Goal: Task Accomplishment & Management: Manage account settings

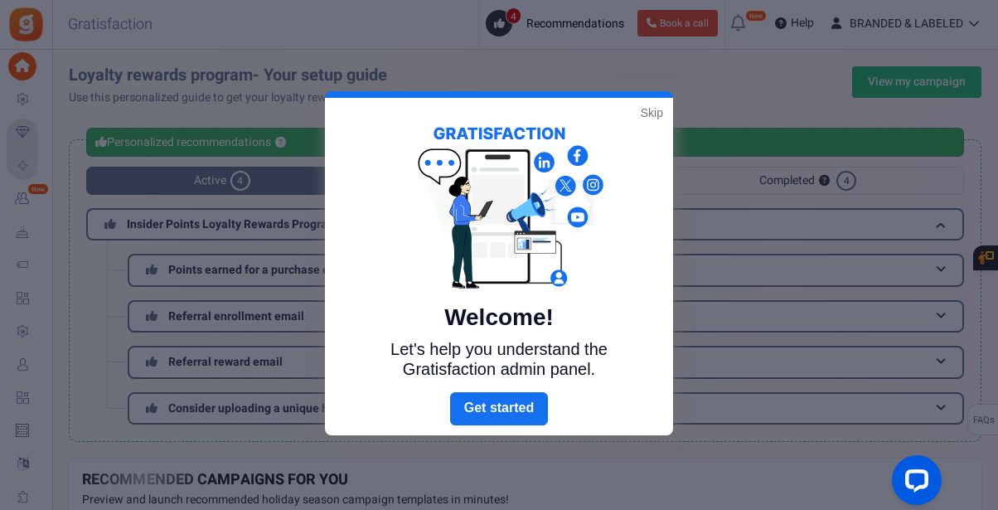
click at [654, 106] on link "Skip" at bounding box center [652, 112] width 22 height 17
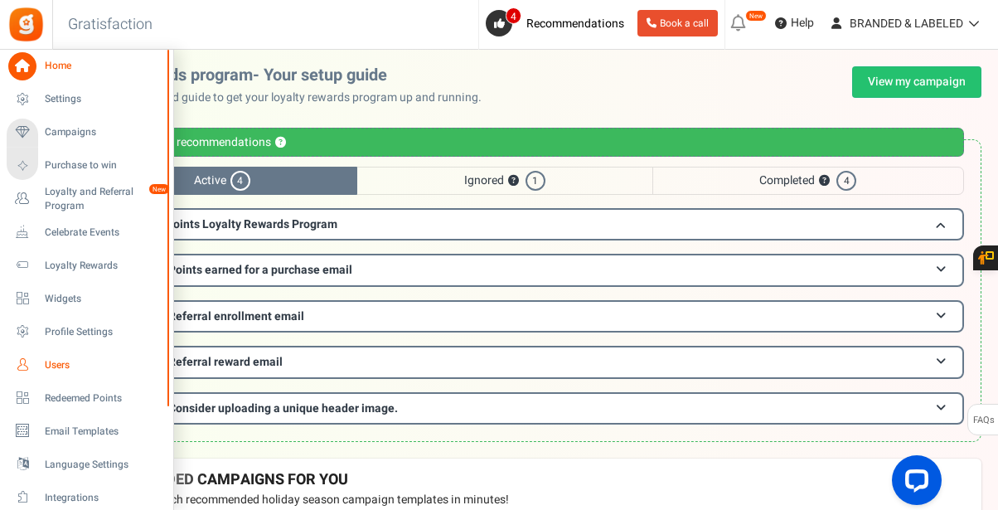
click at [51, 365] on span "Users" at bounding box center [103, 365] width 116 height 14
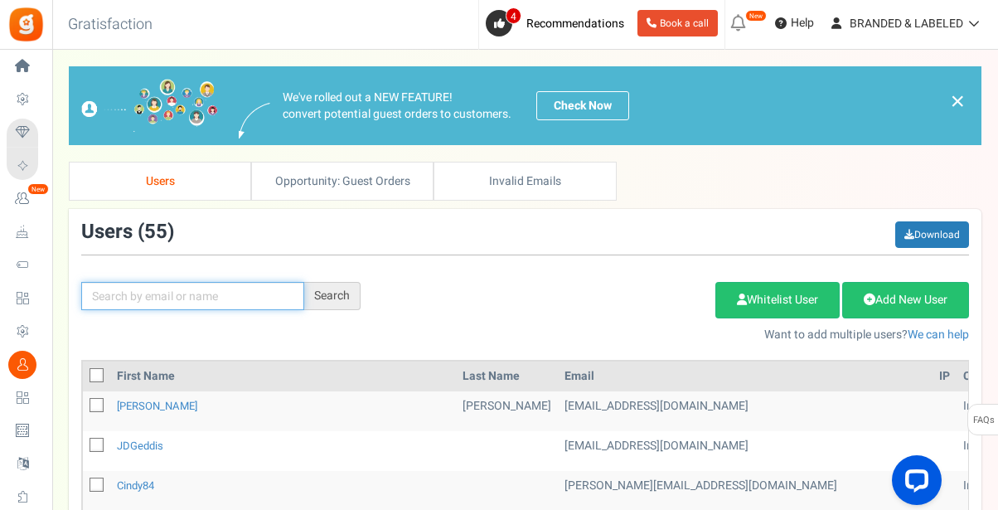
click at [249, 306] on input "text" at bounding box center [192, 296] width 223 height 28
type input "lacey"
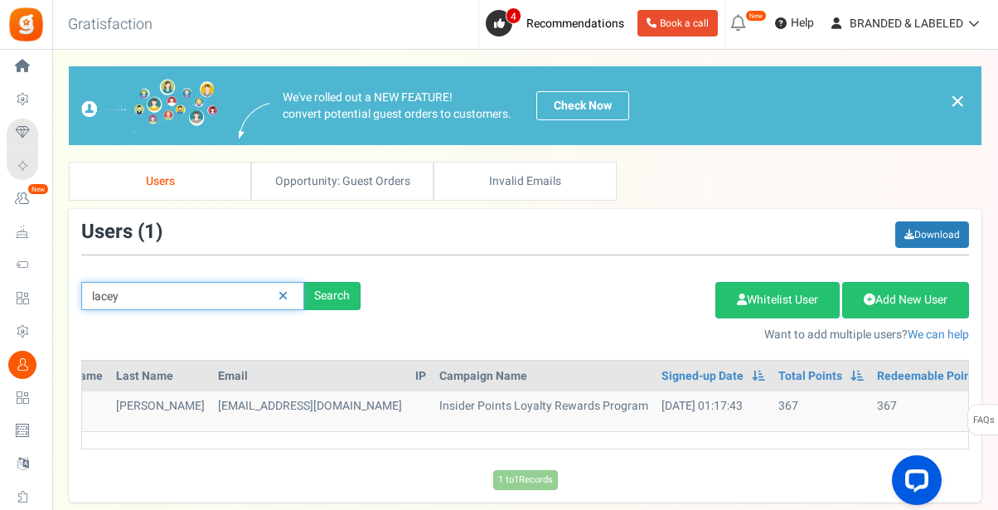
scroll to position [0, 118]
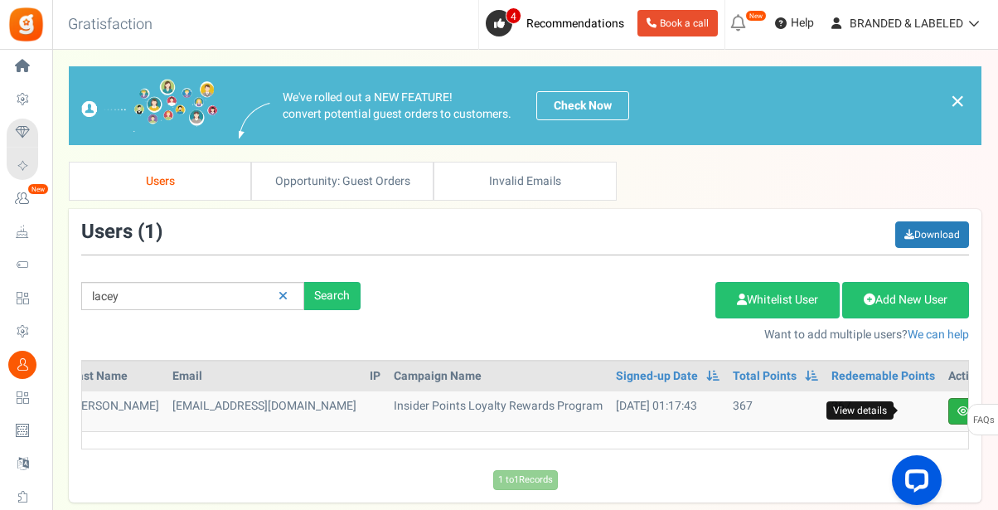
click at [957, 408] on icon at bounding box center [963, 411] width 12 height 10
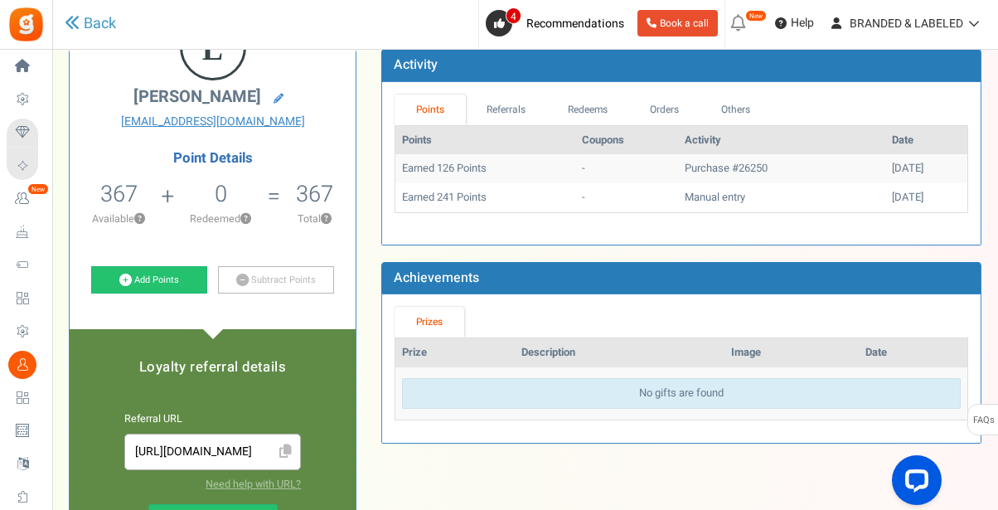
scroll to position [113, 0]
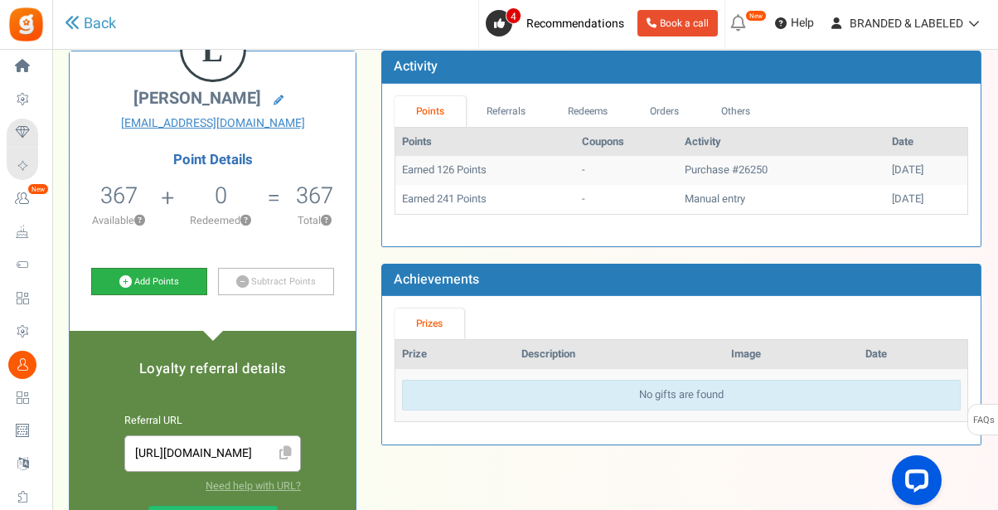
click at [142, 277] on link "Add Points" at bounding box center [149, 282] width 116 height 28
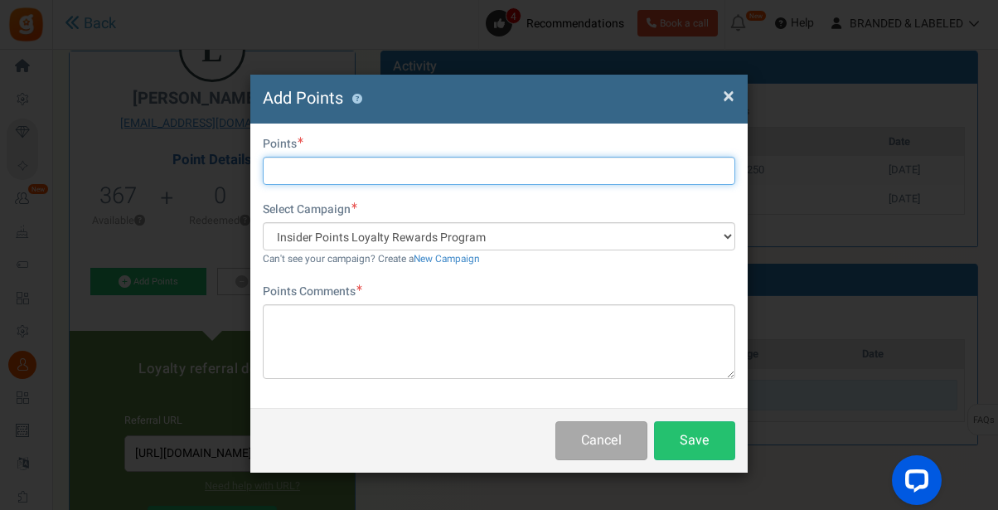
click at [282, 166] on input "text" at bounding box center [499, 171] width 472 height 28
type input "125"
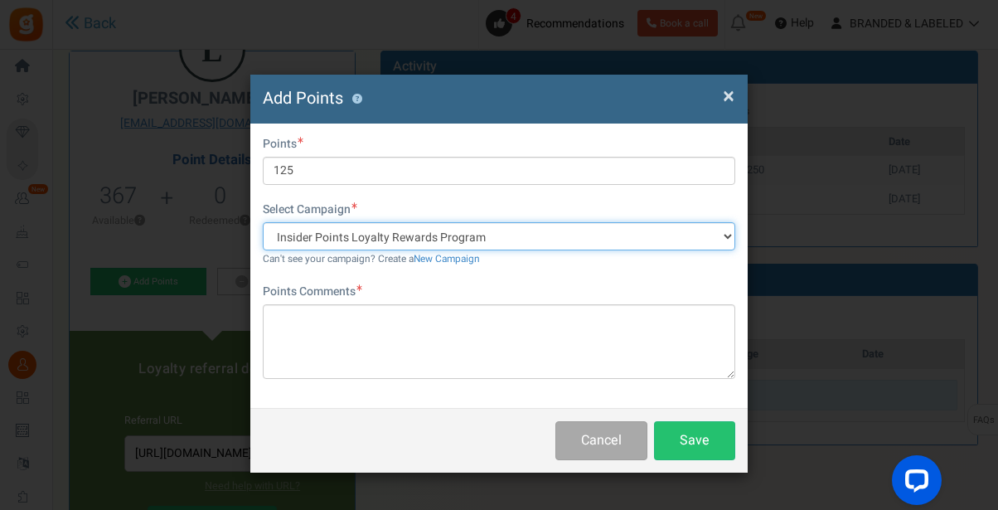
click at [379, 234] on select "Insider Points Loyalty Rewards Program" at bounding box center [499, 236] width 472 height 28
click at [263, 222] on select "Insider Points Loyalty Rewards Program" at bounding box center [499, 236] width 472 height 28
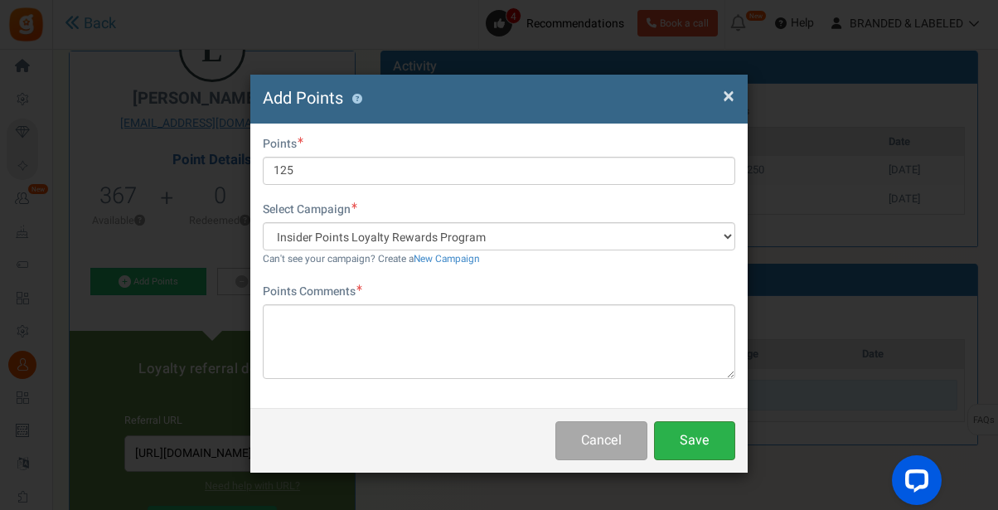
click at [693, 439] on button "Save" at bounding box center [694, 440] width 81 height 39
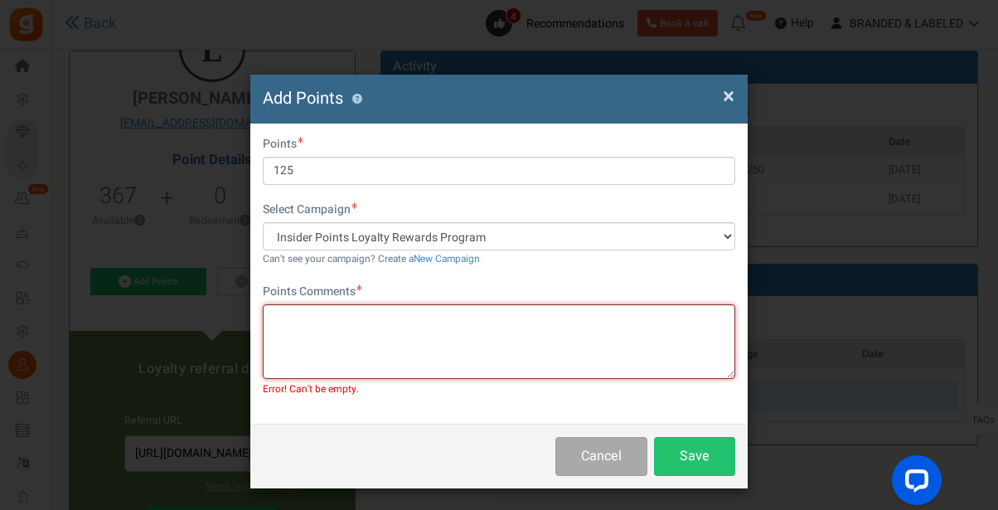
click at [439, 319] on textarea at bounding box center [499, 341] width 472 height 75
type textarea "Points for [DATE] purchase (Order #26250) - CT"
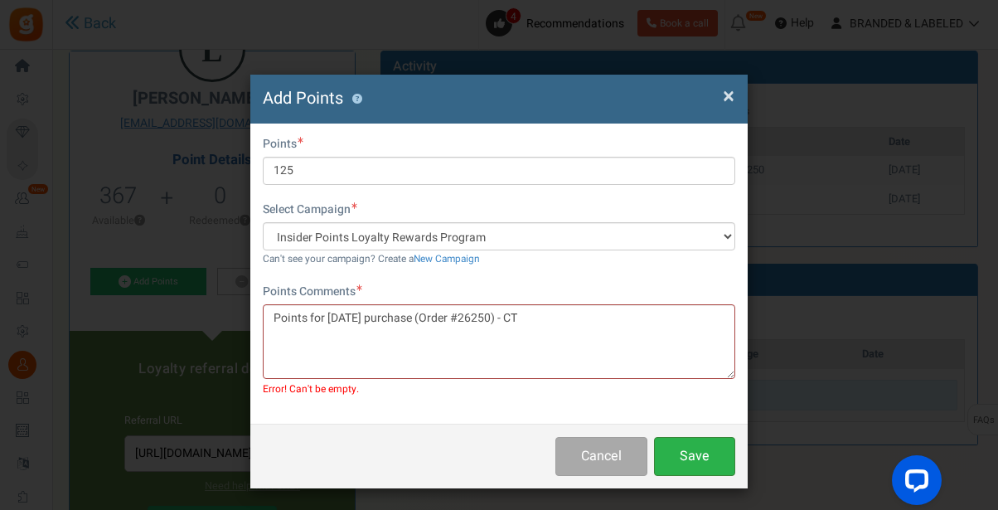
click at [704, 462] on button "Save" at bounding box center [694, 456] width 81 height 39
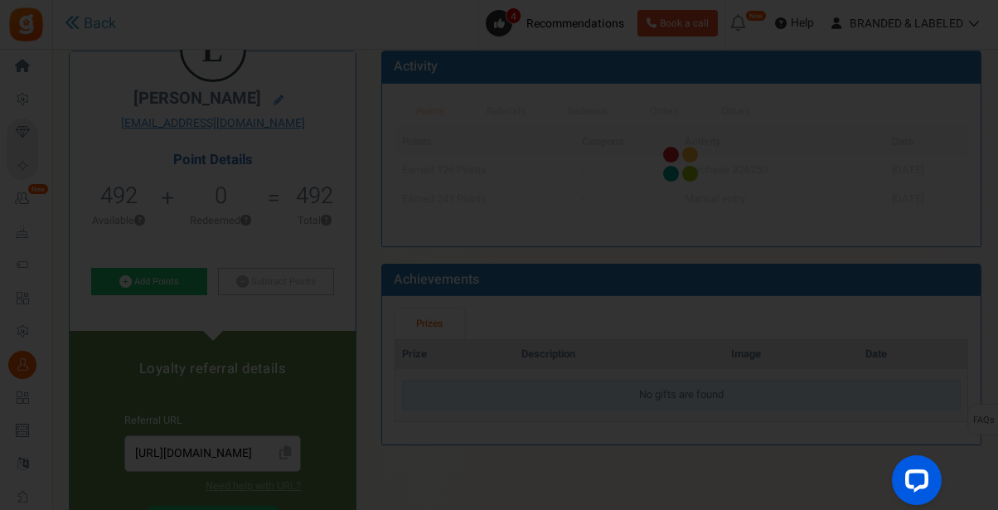
scroll to position [0, 0]
